Goal: Find specific page/section: Find specific page/section

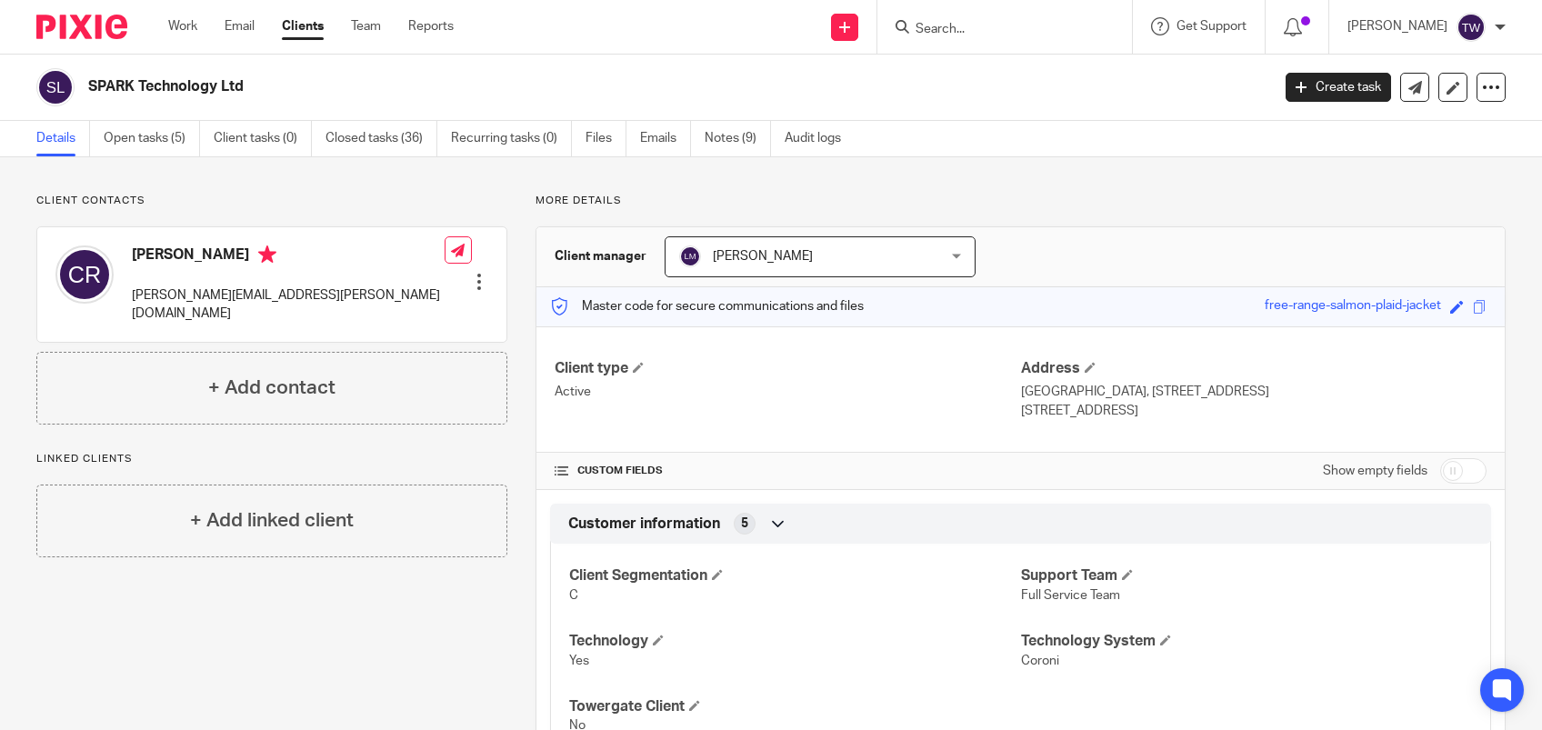
click at [1022, 25] on input "Search" at bounding box center [996, 30] width 164 height 16
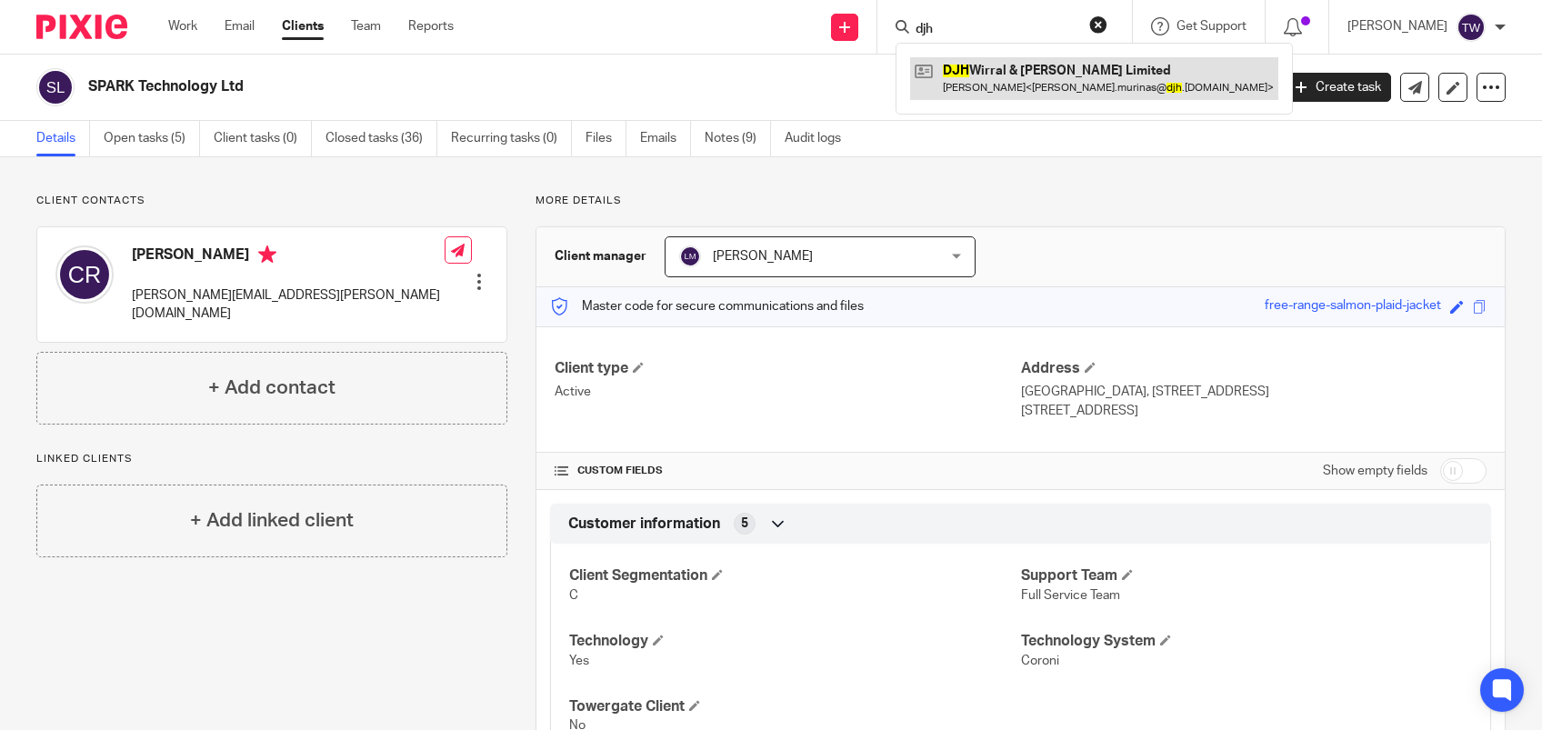
type input "djh"
click at [1047, 81] on link at bounding box center [1094, 78] width 368 height 42
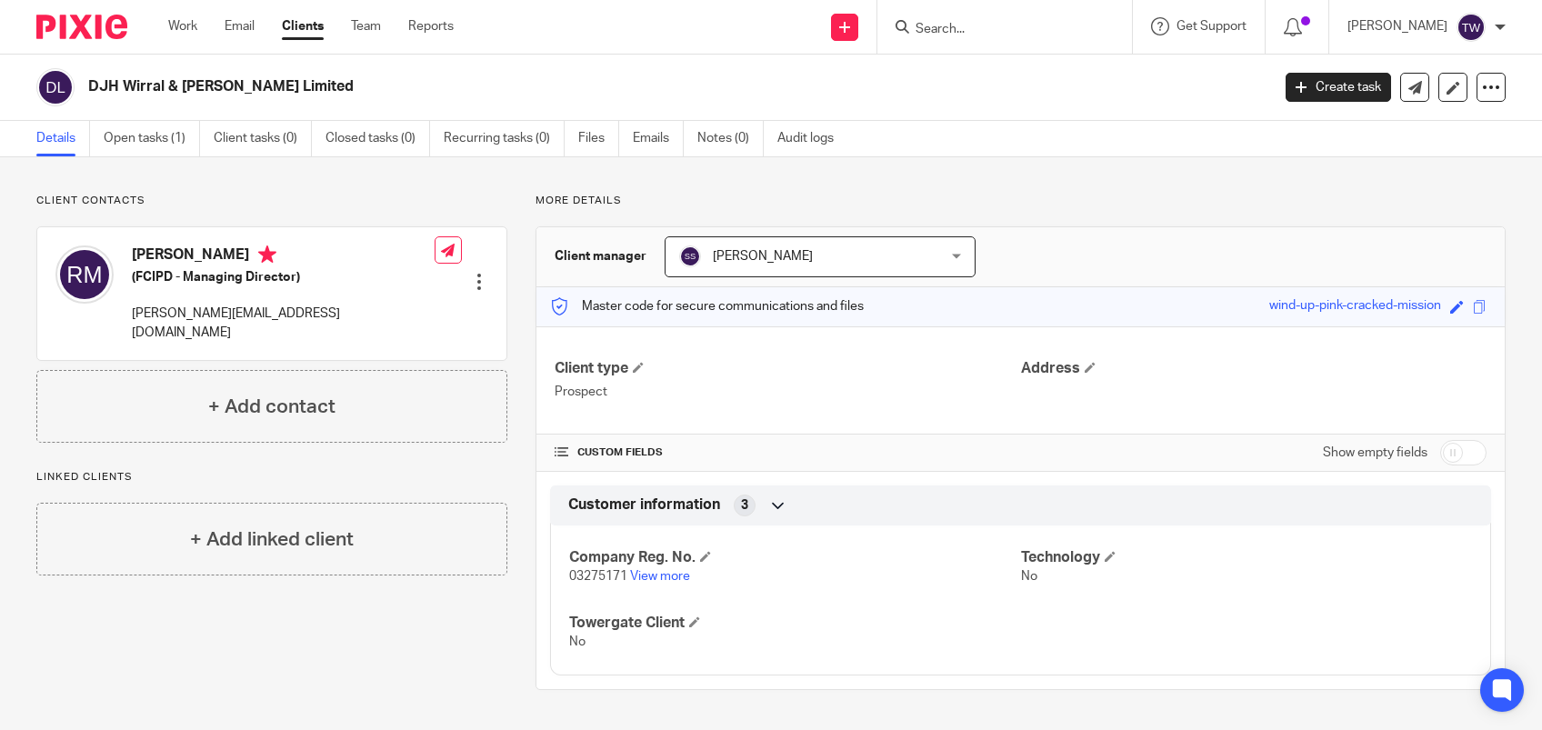
drag, startPoint x: 1250, startPoint y: 301, endPoint x: 1420, endPoint y: 301, distance: 170.0
click at [1420, 301] on div "Master code for secure communications and files wind-up-pink-cracked-mission Sa…" at bounding box center [1020, 306] width 968 height 39
drag, startPoint x: 1420, startPoint y: 302, endPoint x: 1402, endPoint y: 310, distance: 19.9
copy div "wind-up-pink-cracked-mission"
